Goal: Task Accomplishment & Management: Complete application form

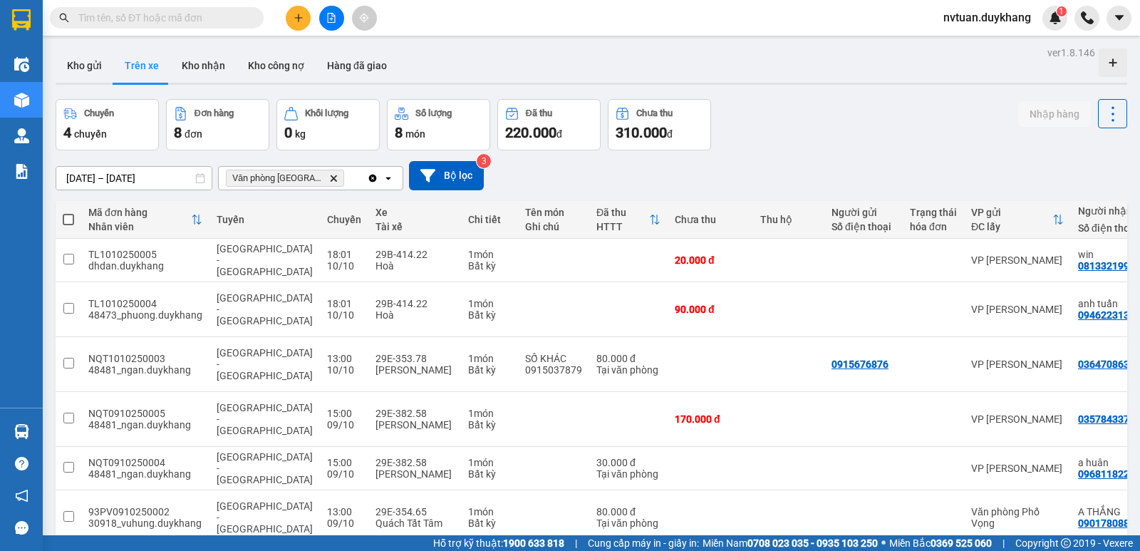
click at [295, 14] on icon "plus" at bounding box center [299, 18] width 10 height 10
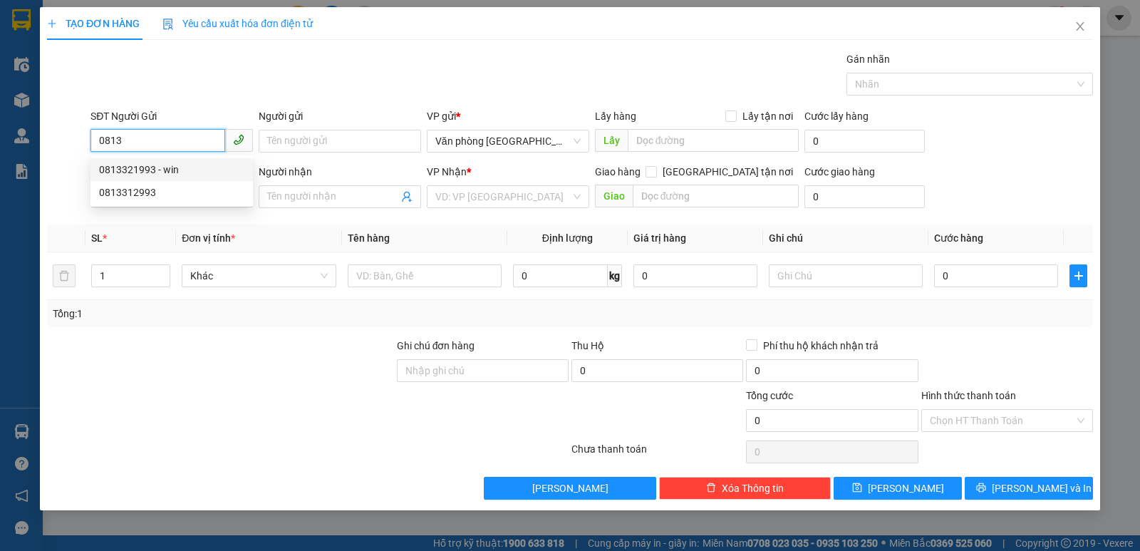
click at [152, 168] on div "0813321993 - win" at bounding box center [171, 170] width 145 height 16
type input "0813321993"
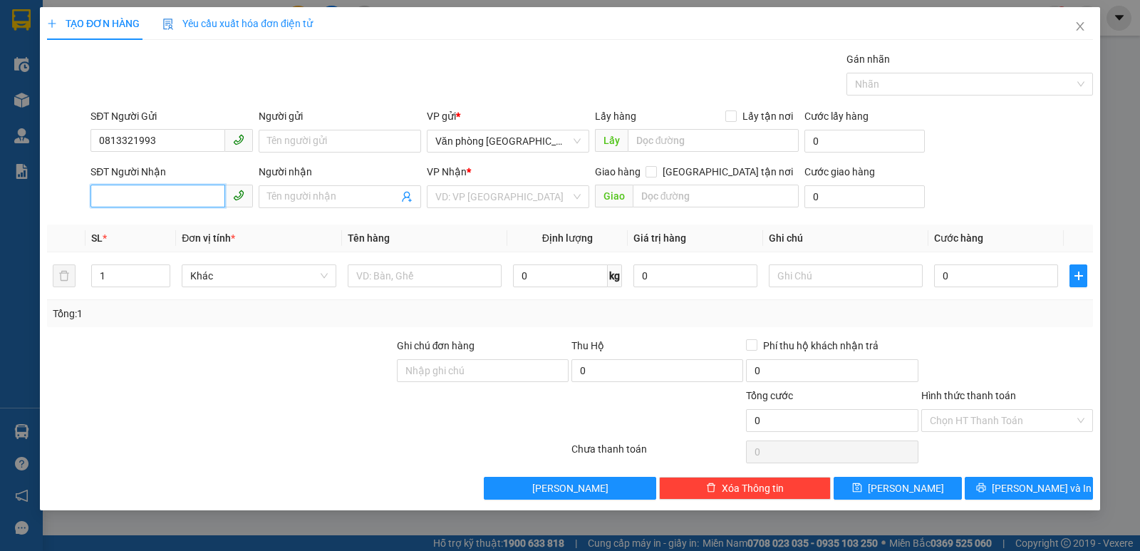
click at [145, 199] on input "SĐT Người Nhận" at bounding box center [158, 196] width 135 height 23
click at [153, 225] on div "0385702002 - [PERSON_NAME]" at bounding box center [171, 225] width 145 height 16
type input "0385702002"
type input "[PERSON_NAME]"
type input "0385702002"
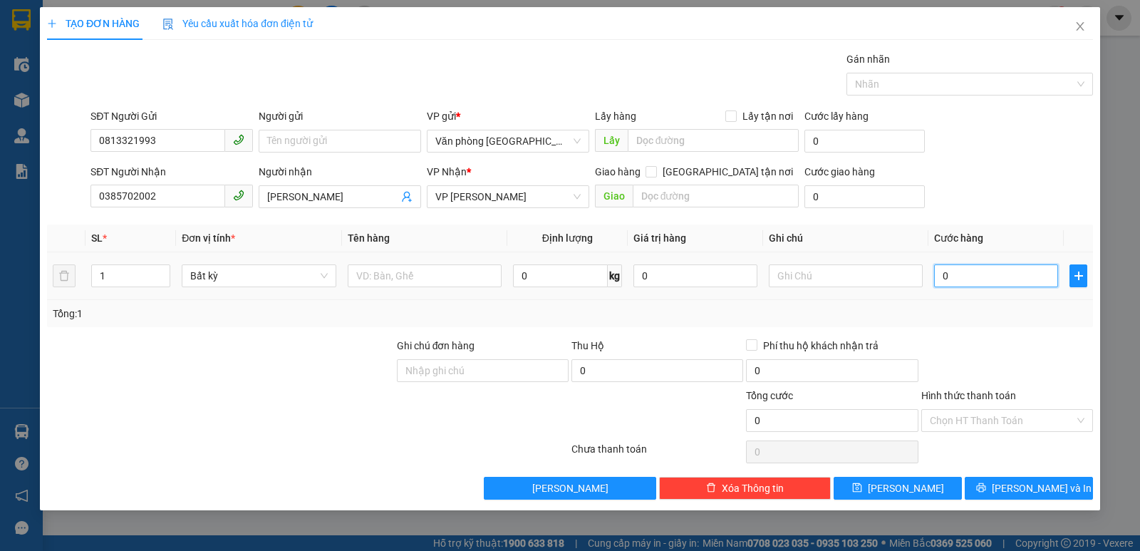
click at [1001, 272] on input "0" at bounding box center [996, 275] width 124 height 23
click at [986, 277] on input "00" at bounding box center [996, 275] width 124 height 23
type input "2"
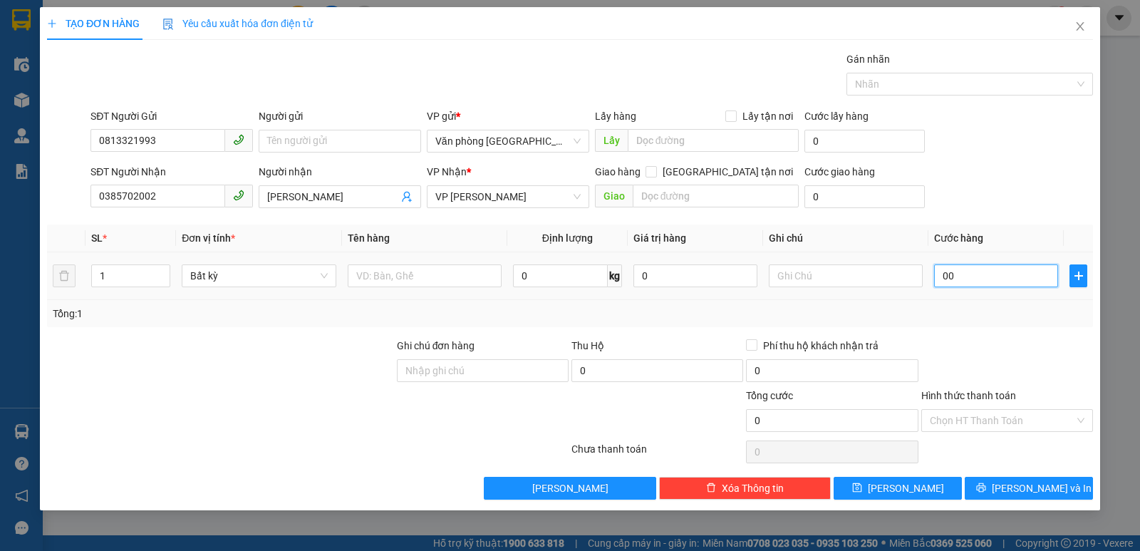
type input "2"
type input "20"
type input "200"
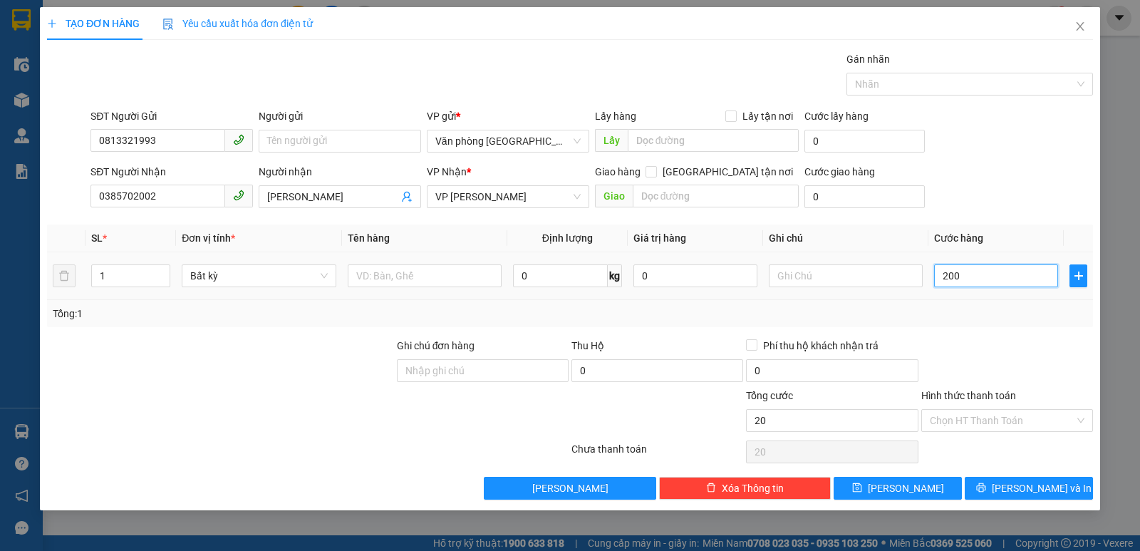
type input "200"
type input "2.000"
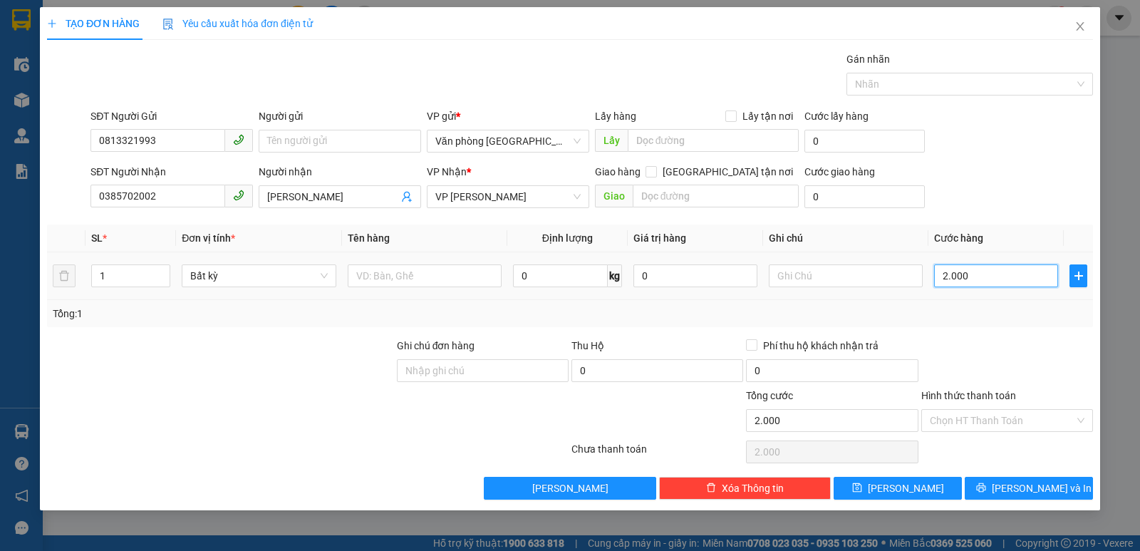
type input "20.000"
click at [995, 424] on input "Hình thức thanh toán" at bounding box center [1002, 420] width 145 height 21
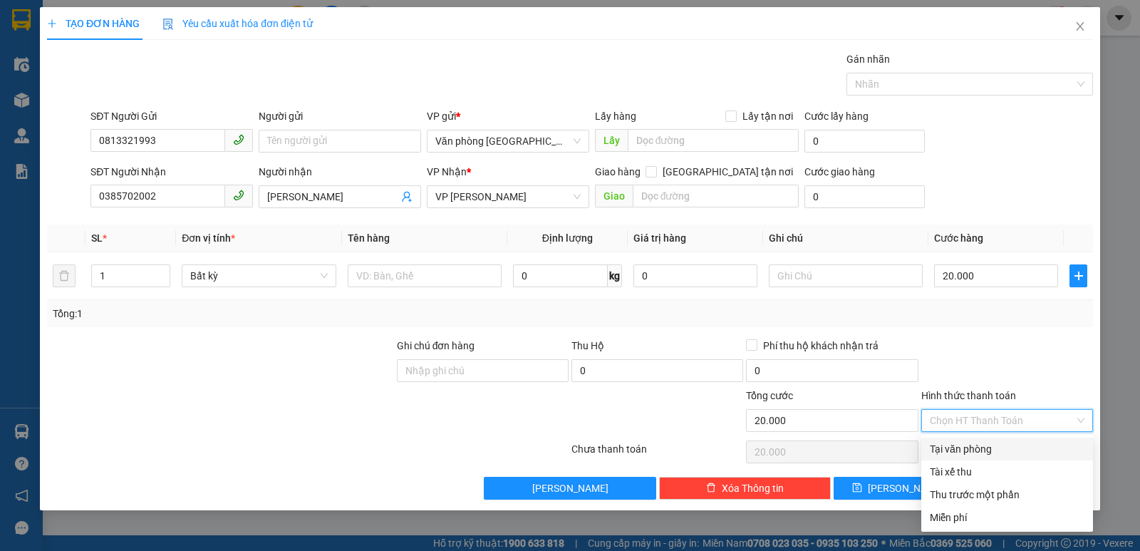
click at [988, 448] on div "Tại văn phòng" at bounding box center [1007, 449] width 155 height 16
type input "0"
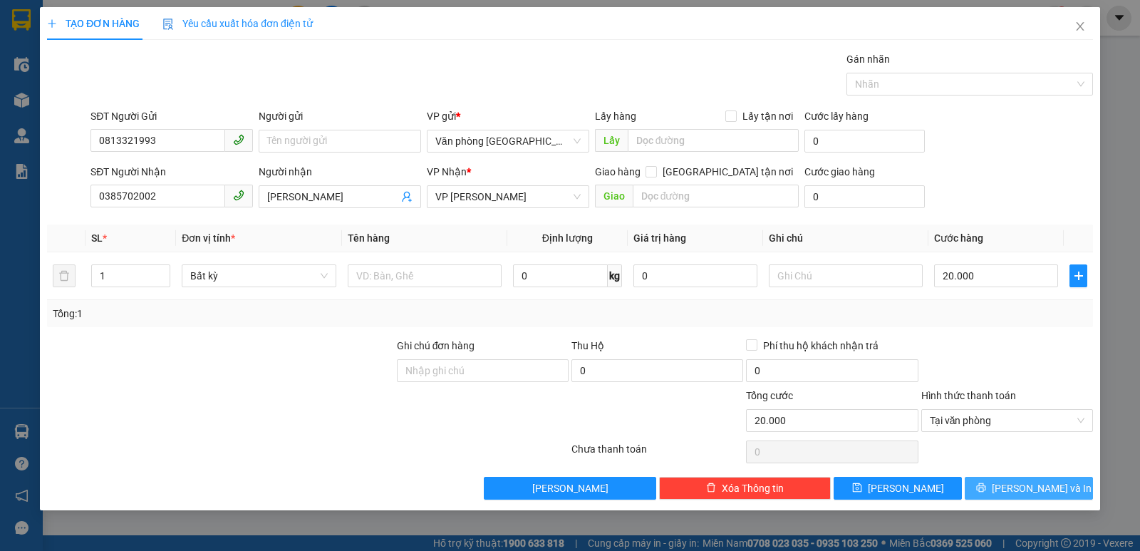
click at [1044, 487] on span "[PERSON_NAME] và In" at bounding box center [1042, 488] width 100 height 16
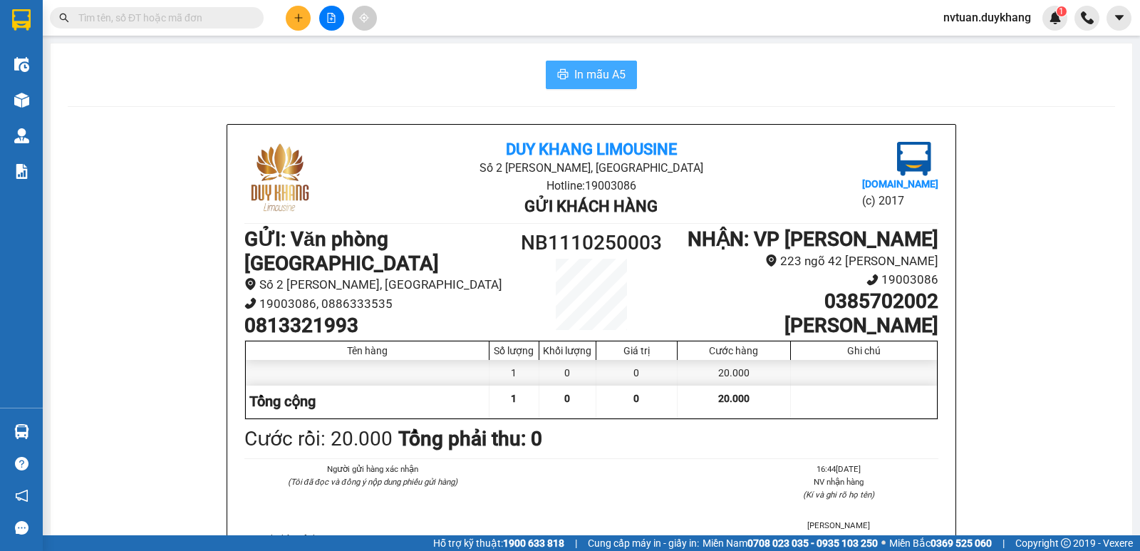
click at [614, 76] on span "In mẫu A5" at bounding box center [599, 75] width 51 height 18
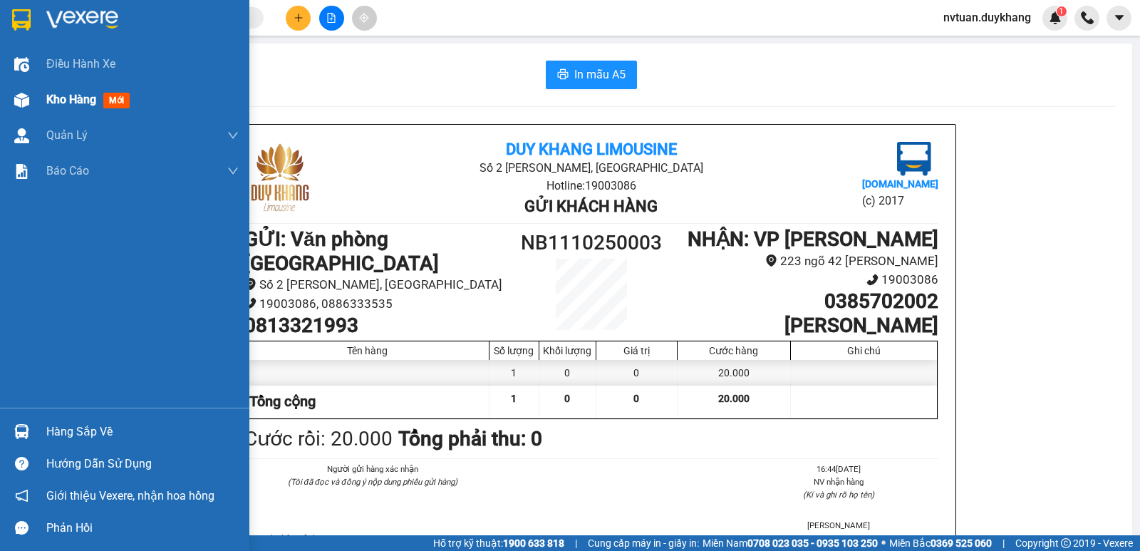
click at [67, 99] on span "Kho hàng" at bounding box center [71, 100] width 50 height 14
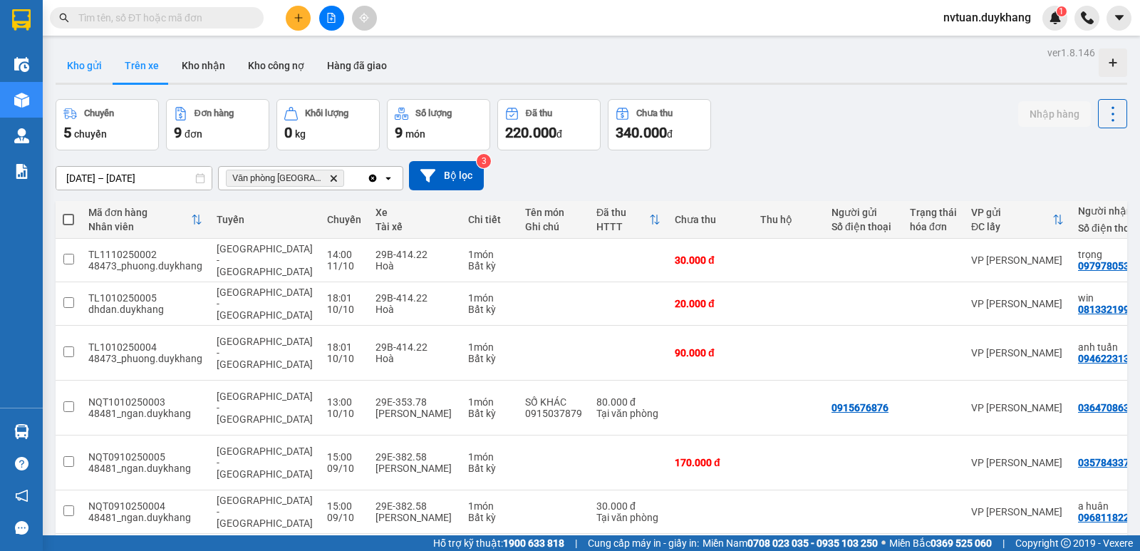
click at [94, 63] on button "Kho gửi" at bounding box center [85, 65] width 58 height 34
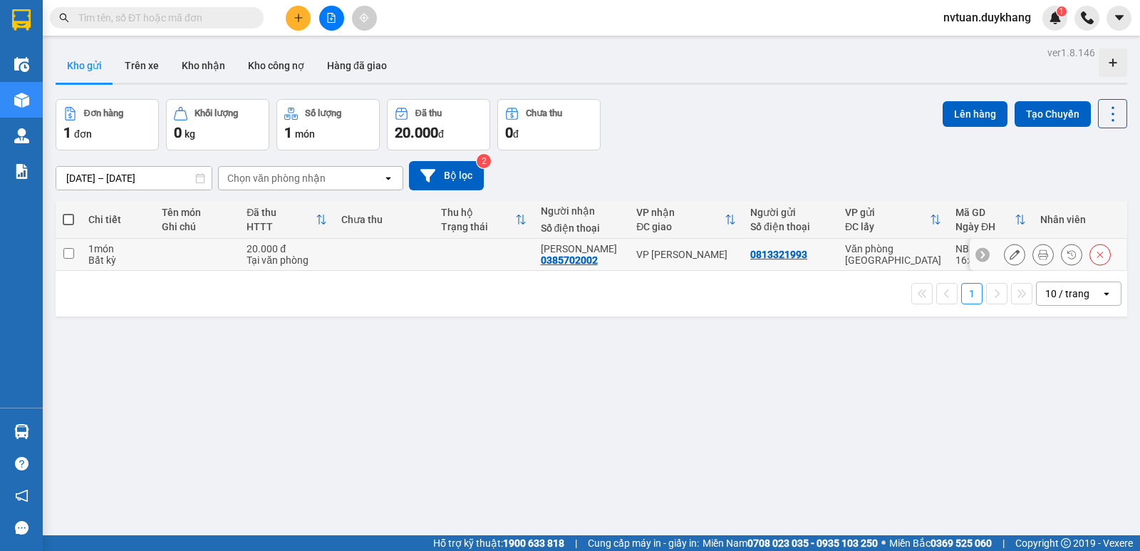
click at [67, 251] on input "checkbox" at bounding box center [68, 253] width 11 height 11
checkbox input "true"
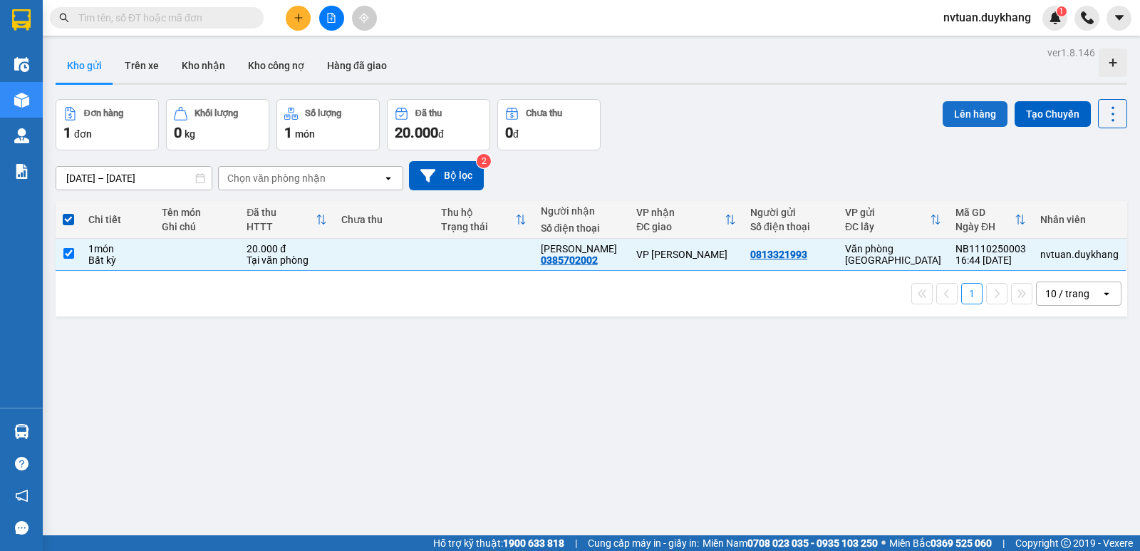
click at [963, 113] on button "Lên hàng" at bounding box center [975, 114] width 65 height 26
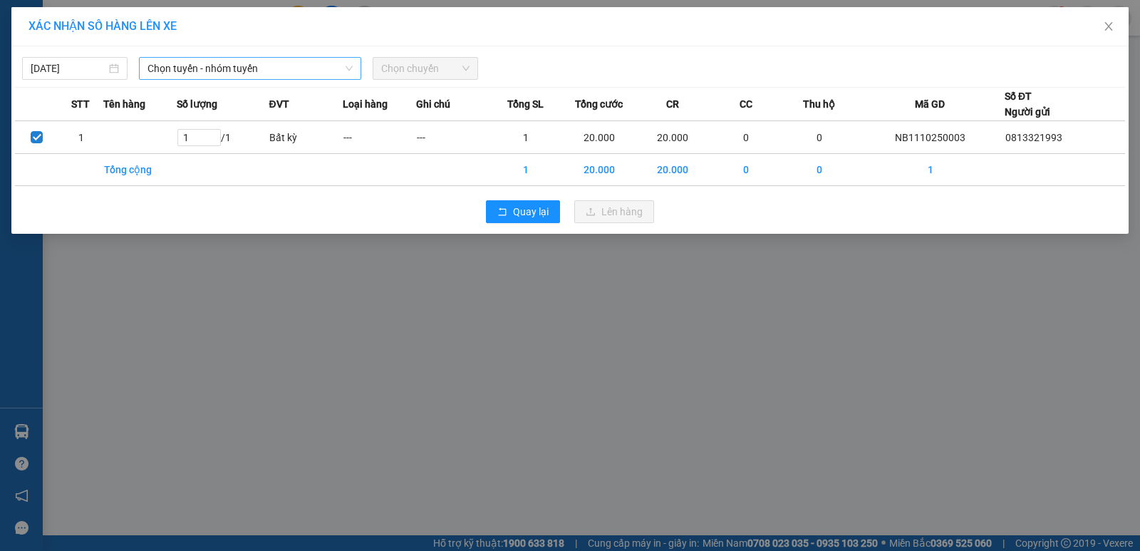
click at [203, 73] on span "Chọn tuyến - nhóm tuyến" at bounding box center [250, 68] width 205 height 21
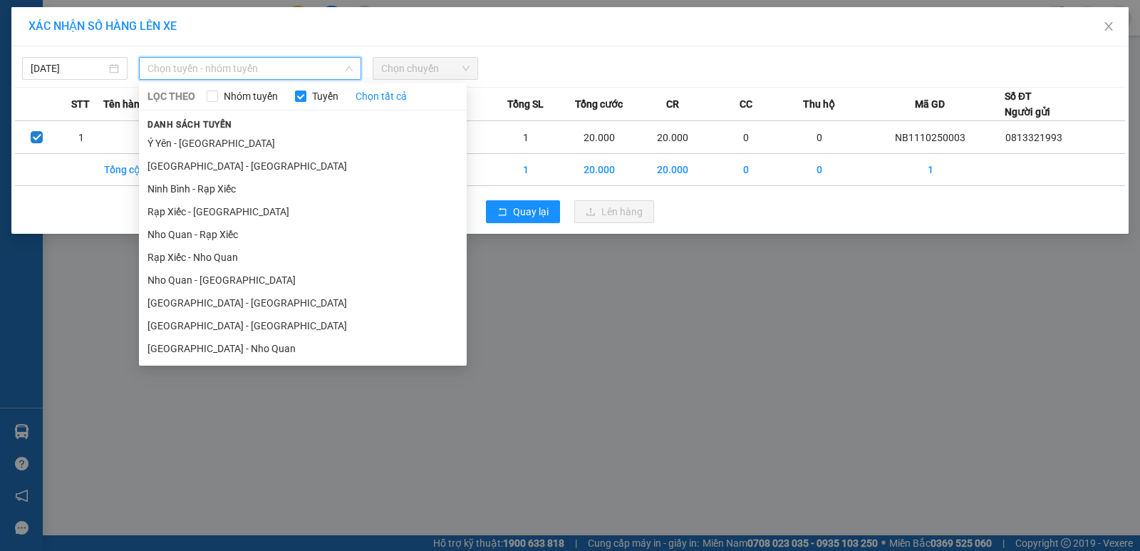
click at [214, 324] on li "[GEOGRAPHIC_DATA] - [GEOGRAPHIC_DATA]" at bounding box center [303, 325] width 328 height 23
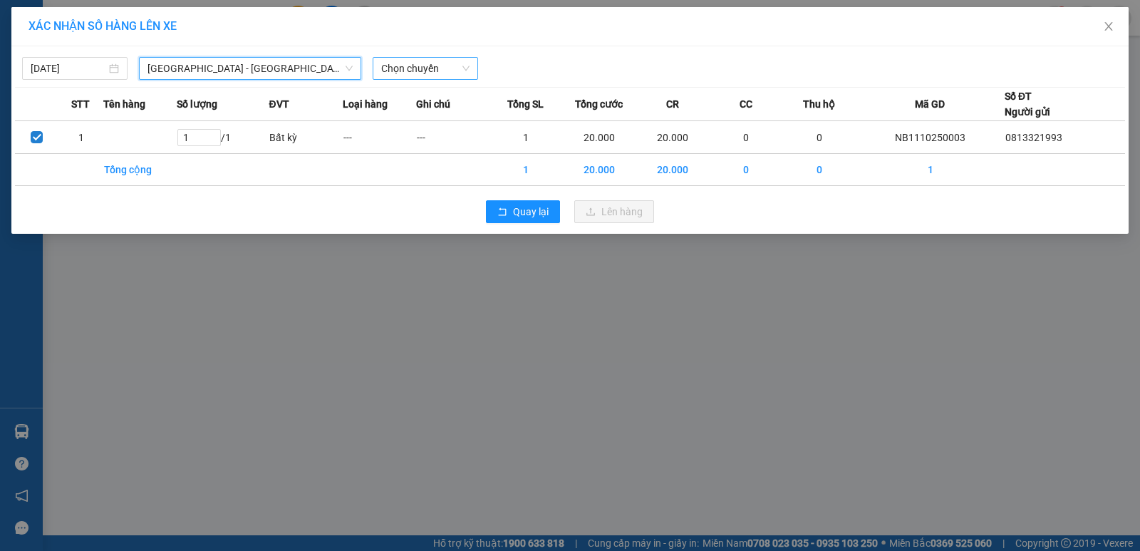
click at [438, 67] on span "Chọn chuyến" at bounding box center [425, 68] width 88 height 21
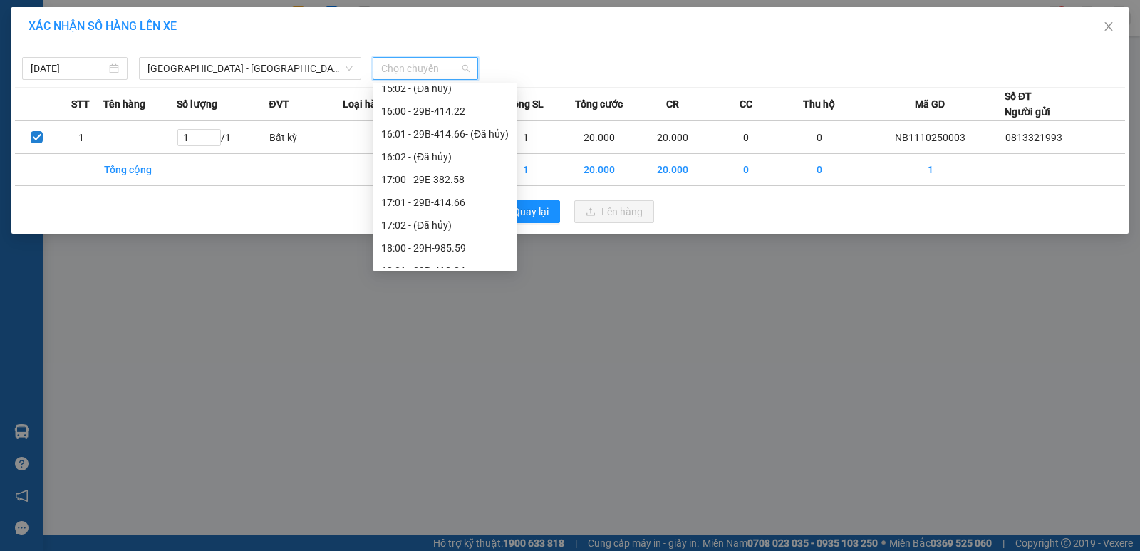
scroll to position [855, 0]
click at [451, 130] on div "17:01 - 29B-414.66" at bounding box center [445, 131] width 128 height 16
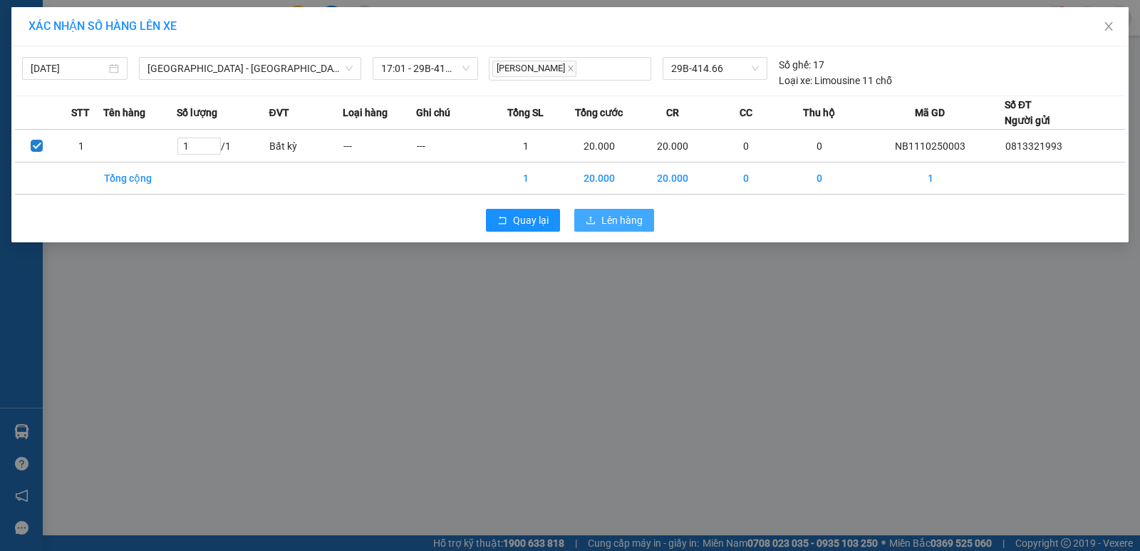
click at [619, 225] on span "Lên hàng" at bounding box center [621, 220] width 41 height 16
